Goal: Task Accomplishment & Management: Use online tool/utility

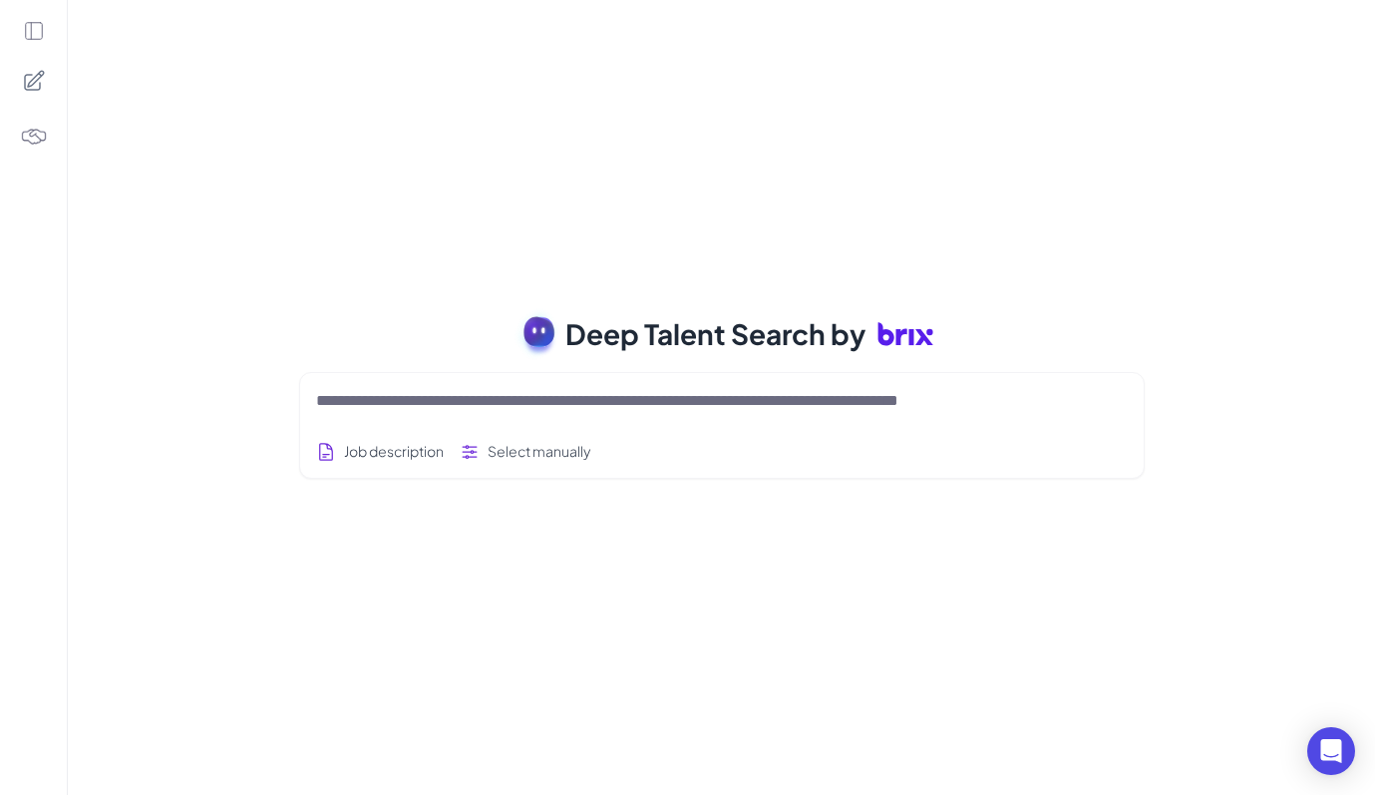
click at [108, 176] on div "Deep Talent Search by Job description Select manually Job Titles Location Years…" at bounding box center [722, 397] width 1308 height 795
click at [40, 24] on icon at bounding box center [34, 31] width 22 height 22
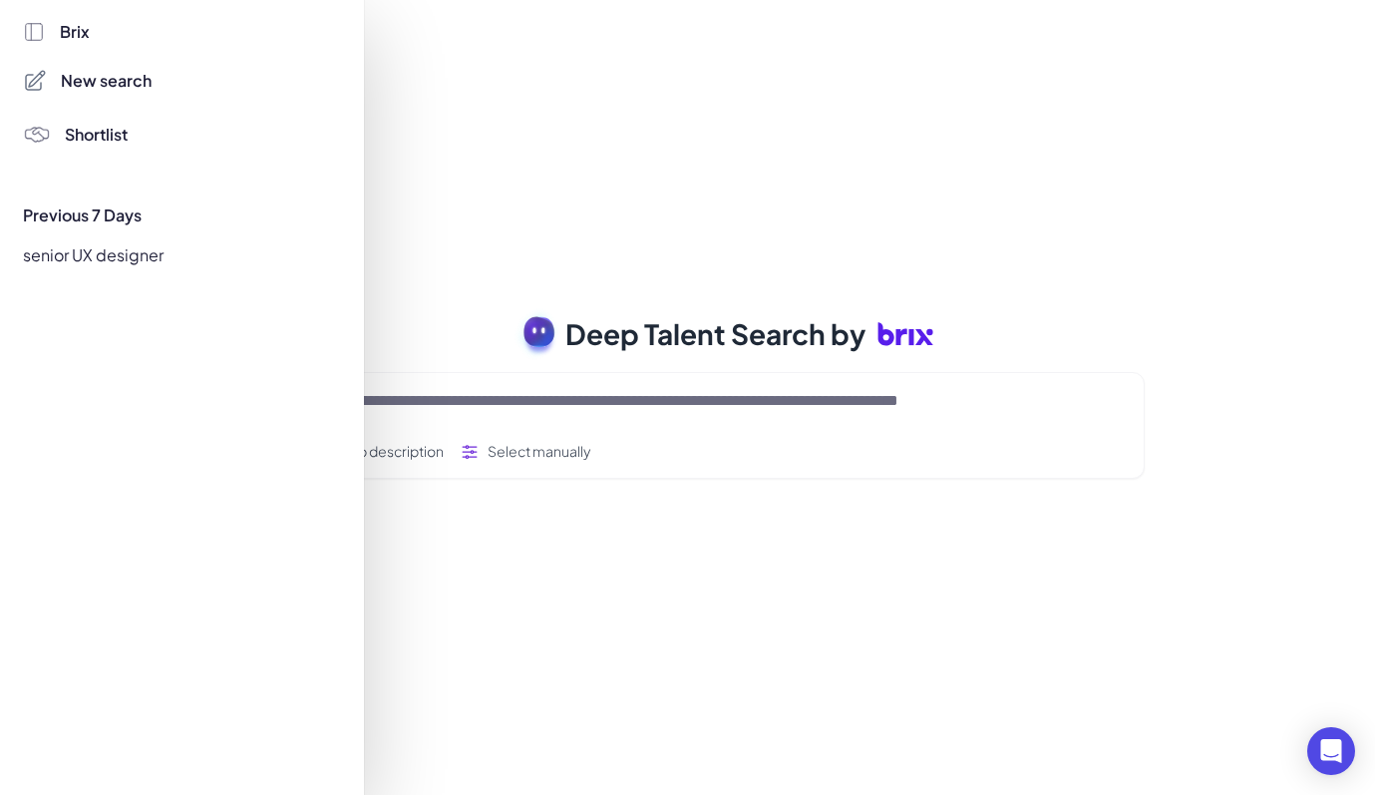
click at [74, 32] on span "Brix" at bounding box center [75, 32] width 30 height 24
click at [81, 84] on span "New search" at bounding box center [106, 81] width 91 height 24
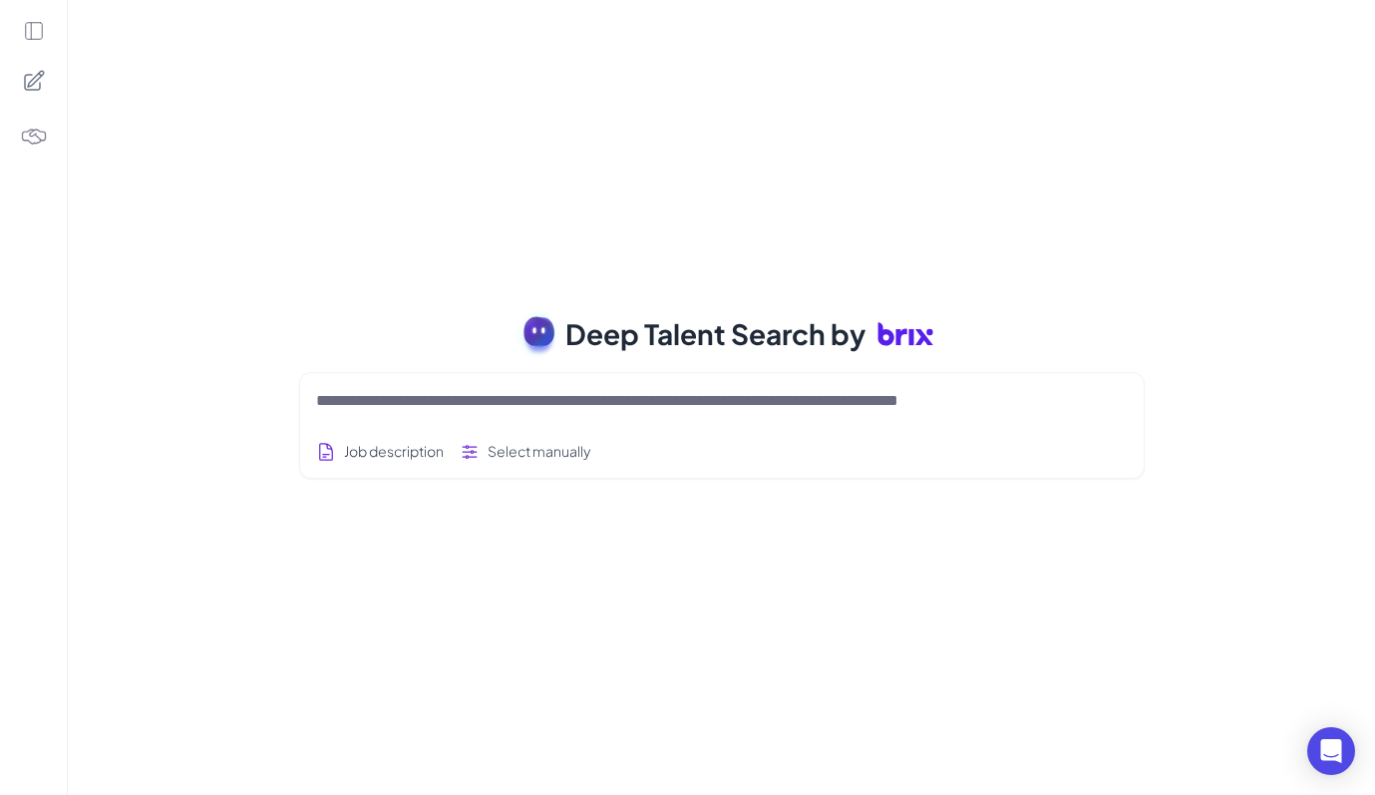
click at [45, 17] on div at bounding box center [33, 397] width 67 height 795
click at [34, 29] on icon at bounding box center [34, 31] width 22 height 22
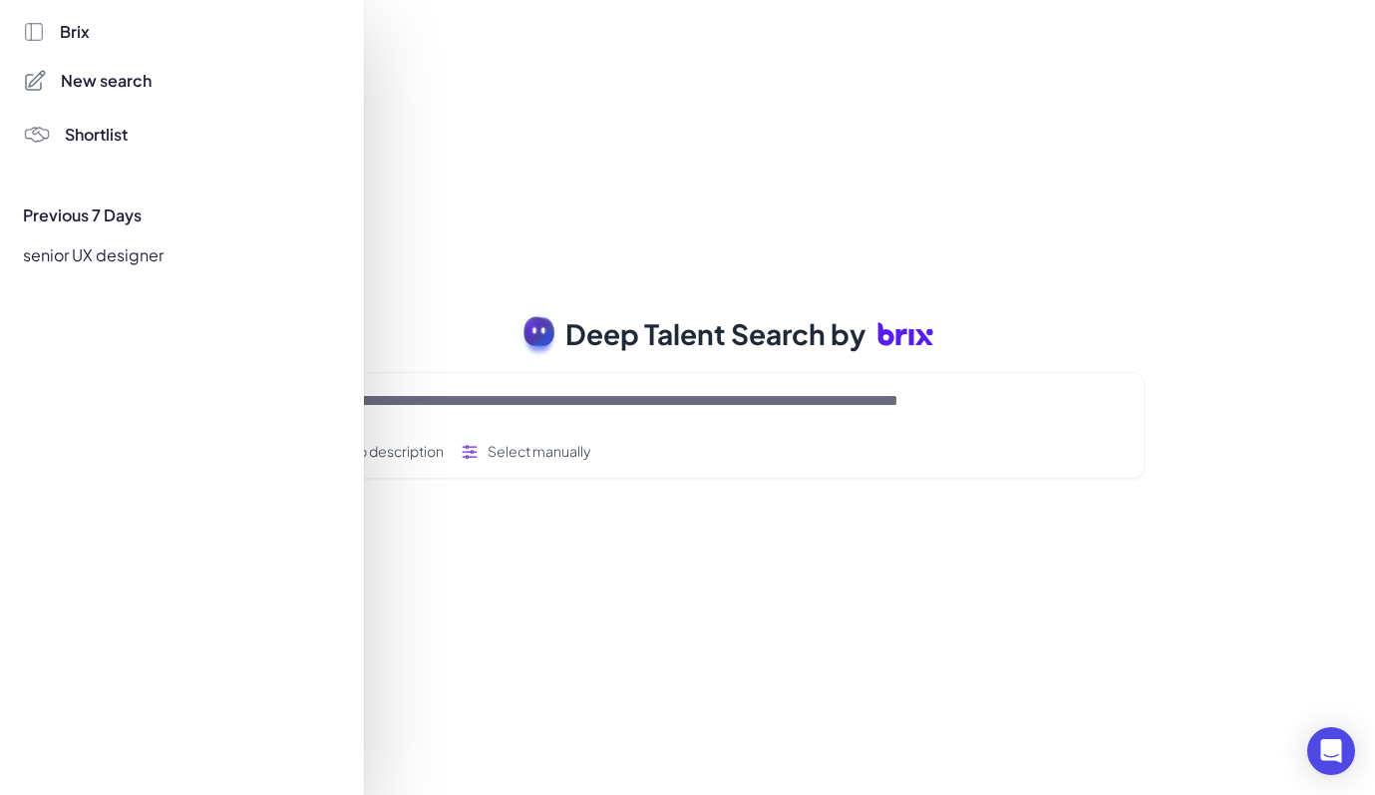
click at [90, 404] on div "Brix New search Shortlist Previous 7 Days senior UX designer" at bounding box center [182, 397] width 319 height 795
click at [12, 325] on div "Brix New search Shortlist Previous 7 Days senior UX designer" at bounding box center [182, 397] width 364 height 795
click at [64, 394] on div "Brix New search Shortlist Previous 7 Days senior UX designer" at bounding box center [182, 397] width 319 height 795
click at [594, 299] on div at bounding box center [687, 397] width 1375 height 795
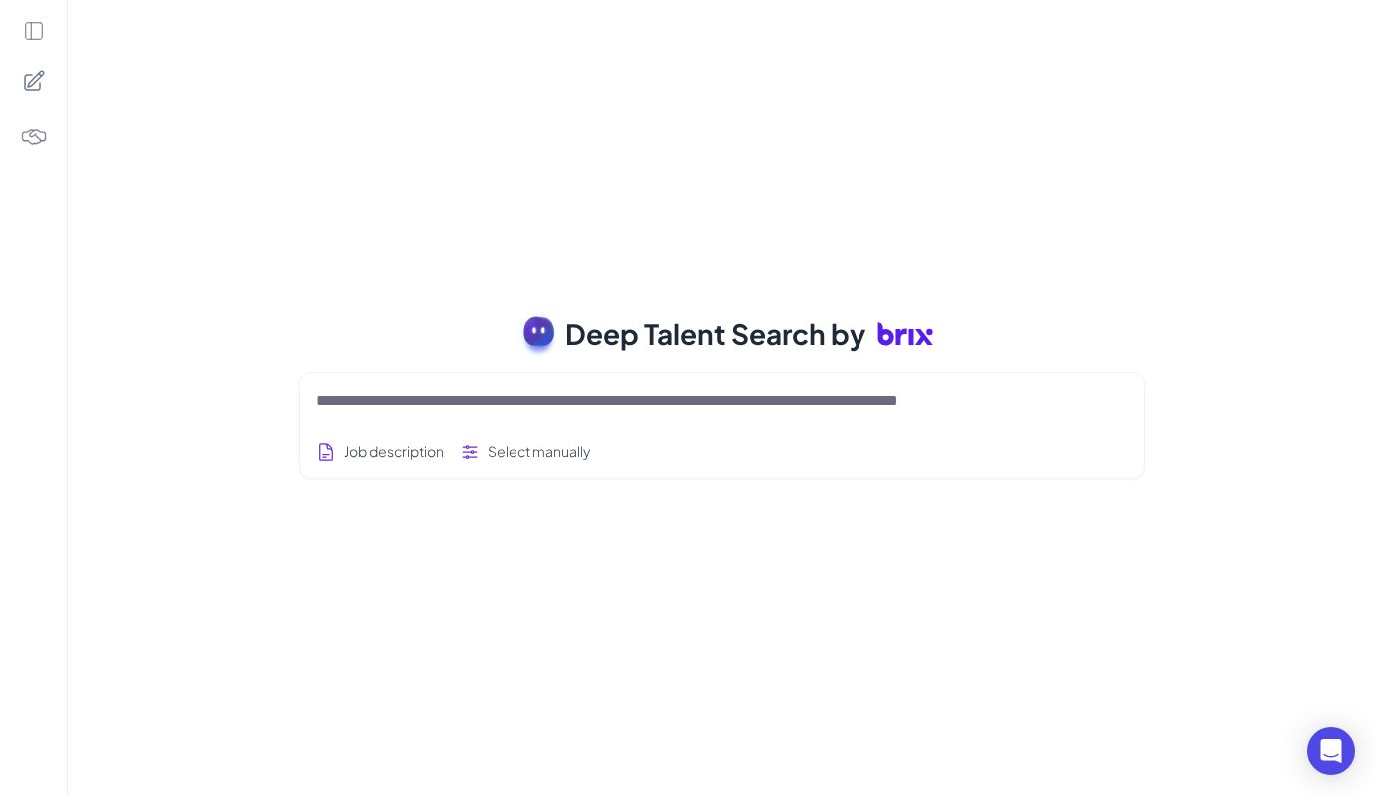
click at [467, 416] on div at bounding box center [722, 401] width 812 height 40
click at [484, 405] on textarea at bounding box center [698, 401] width 764 height 24
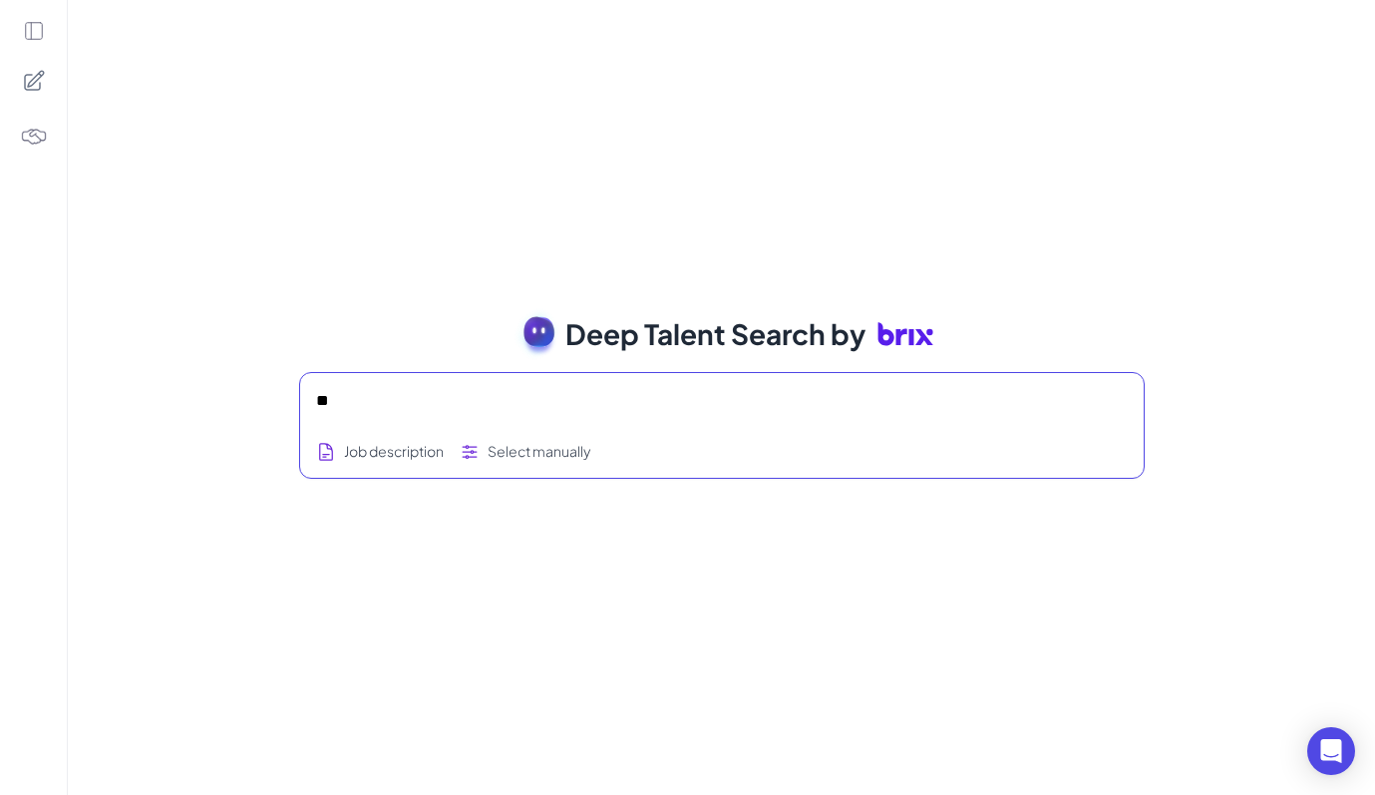
type textarea "*"
type textarea "**********"
